Goal: Task Accomplishment & Management: Manage account settings

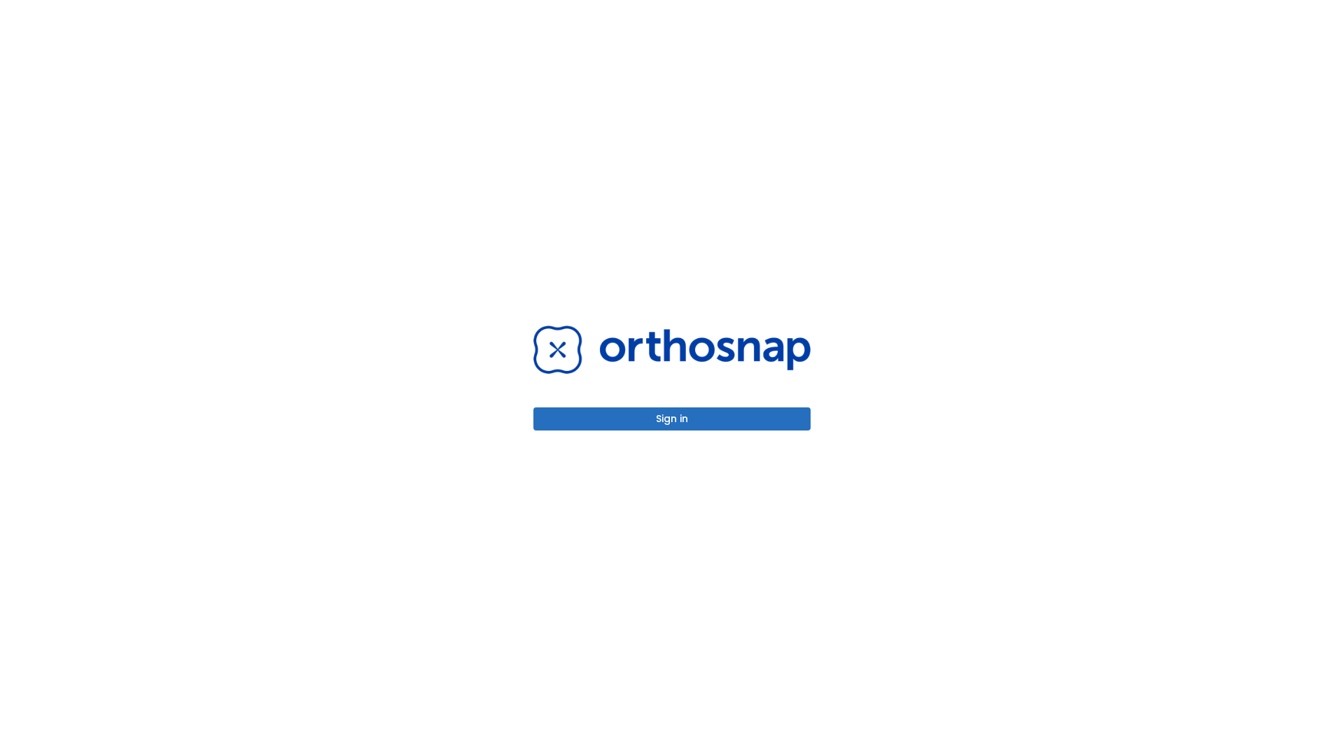
click at [672, 419] on button "Sign in" at bounding box center [672, 419] width 277 height 23
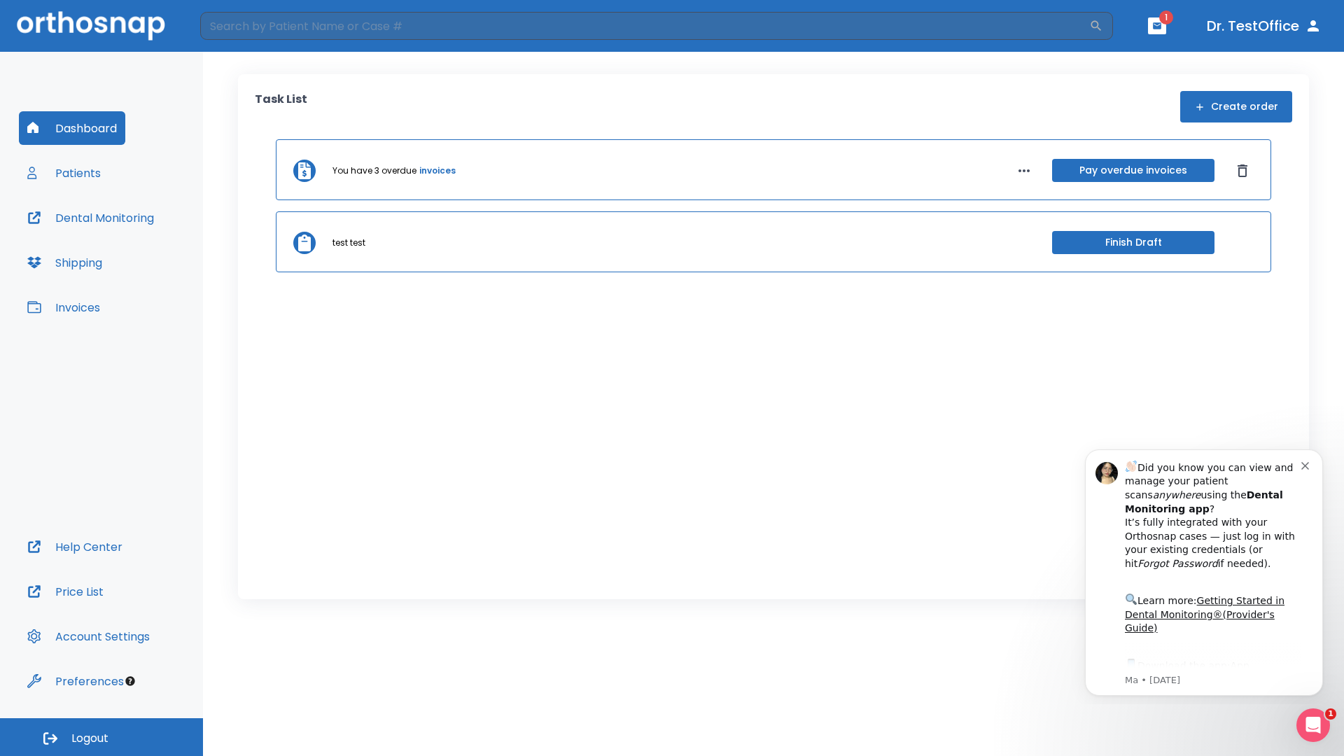
click at [102, 737] on span "Logout" at bounding box center [89, 738] width 37 height 15
